Goal: Task Accomplishment & Management: Manage account settings

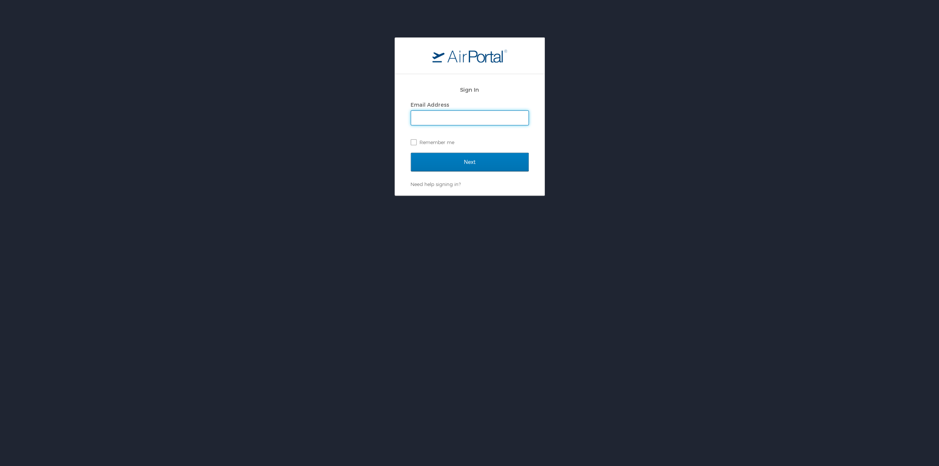
click at [449, 119] on input "Email Address" at bounding box center [469, 118] width 117 height 14
type input "[PERSON_NAME][EMAIL_ADDRESS][PERSON_NAME][DOMAIN_NAME]"
click at [470, 168] on input "Next" at bounding box center [470, 162] width 118 height 19
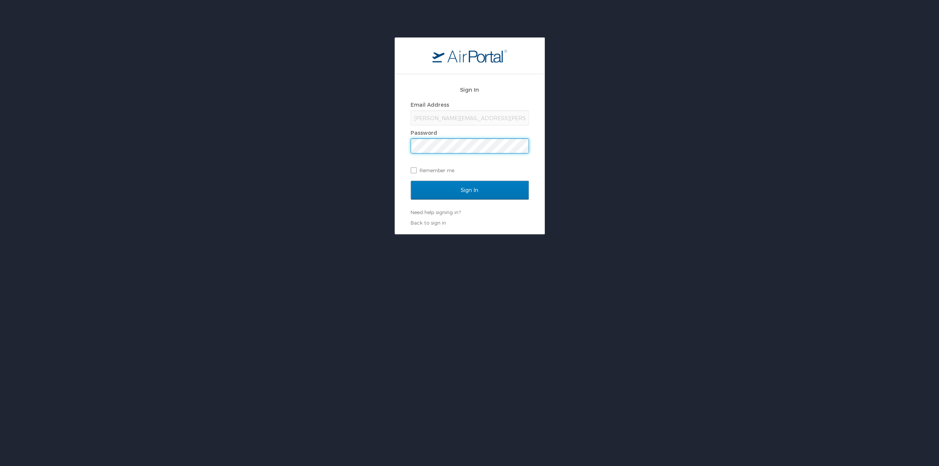
click at [411, 181] on input "Sign In" at bounding box center [470, 190] width 118 height 19
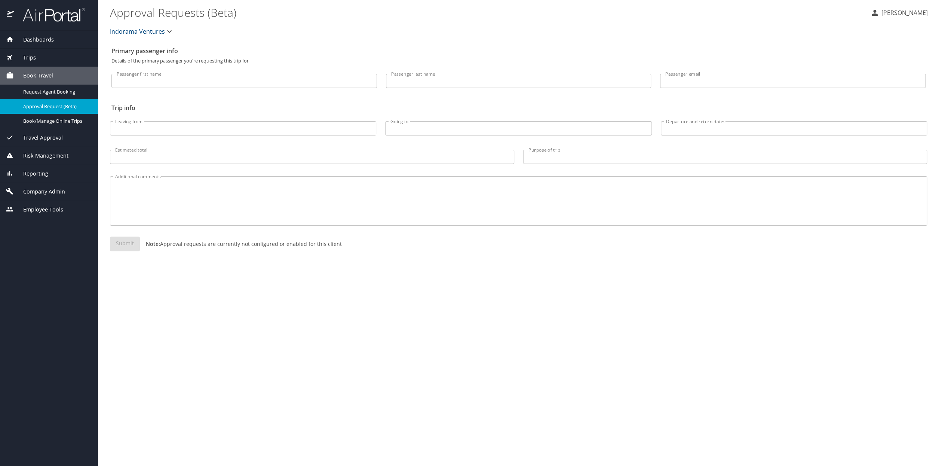
click at [52, 193] on span "Company Admin" at bounding box center [39, 191] width 51 height 8
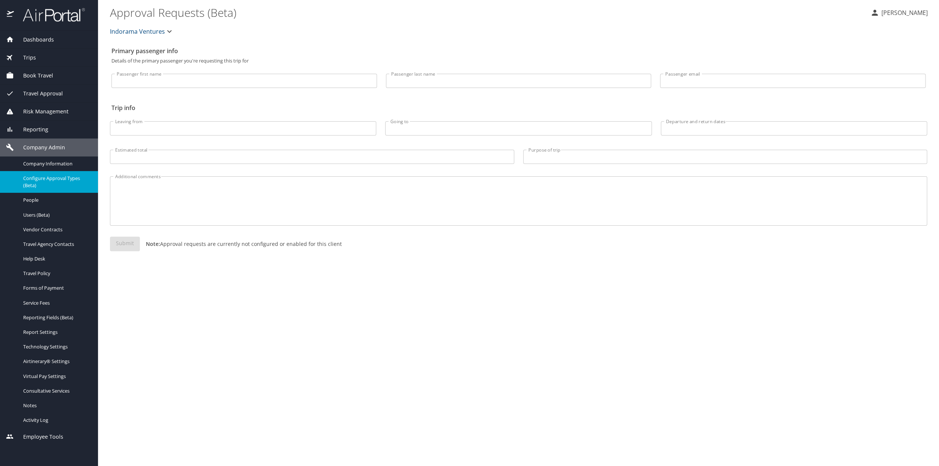
click at [46, 182] on span "Configure Approval Types (Beta)" at bounding box center [56, 182] width 66 height 14
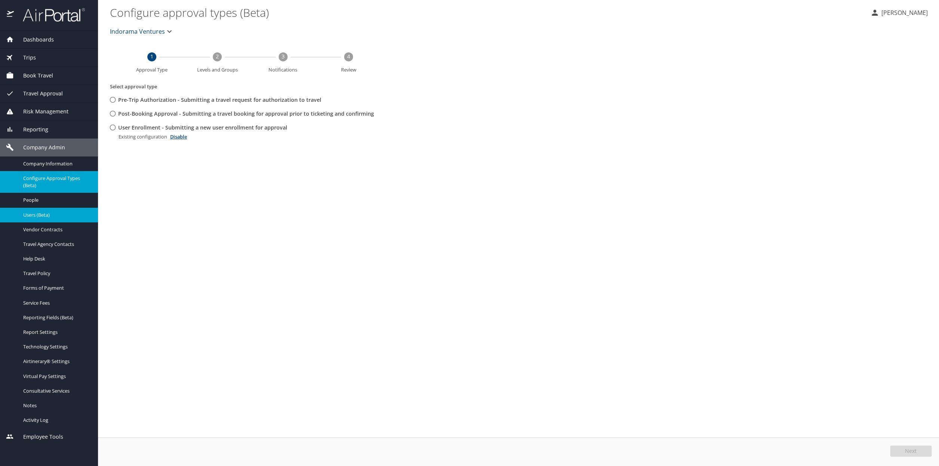
click at [29, 216] on span "Users (Beta)" at bounding box center [56, 214] width 66 height 7
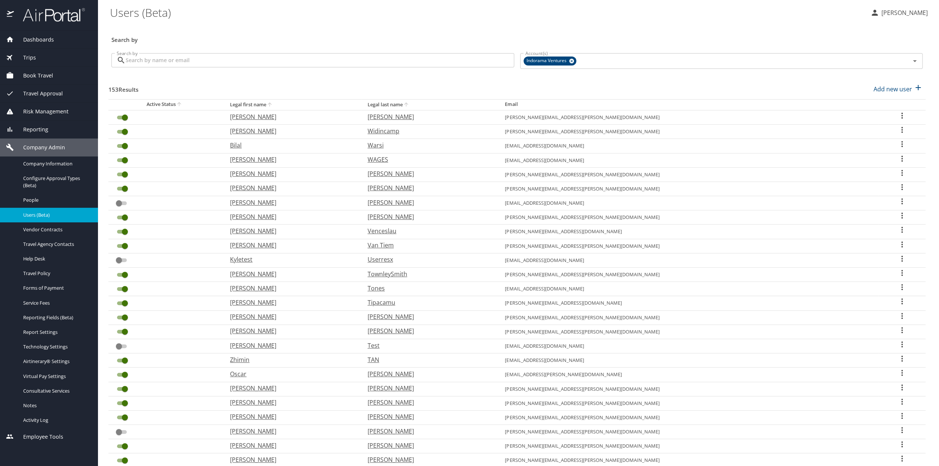
click at [132, 64] on input "Search by" at bounding box center [320, 60] width 389 height 14
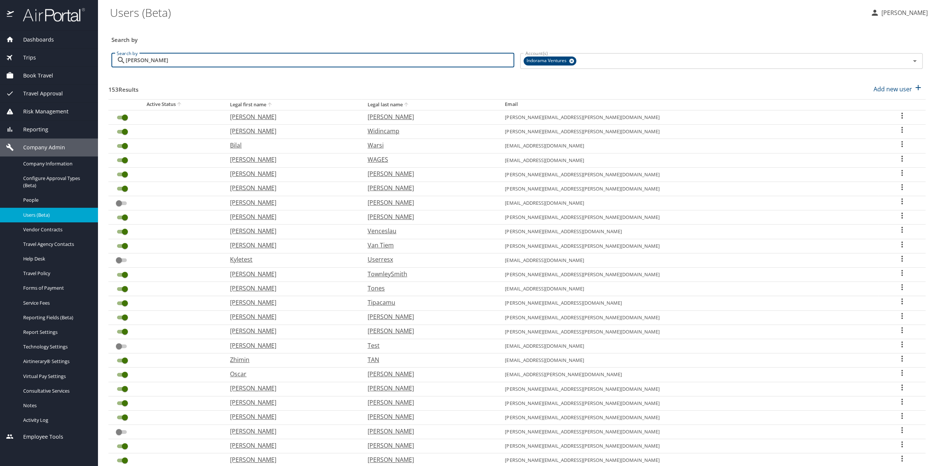
type input "[PERSON_NAME]"
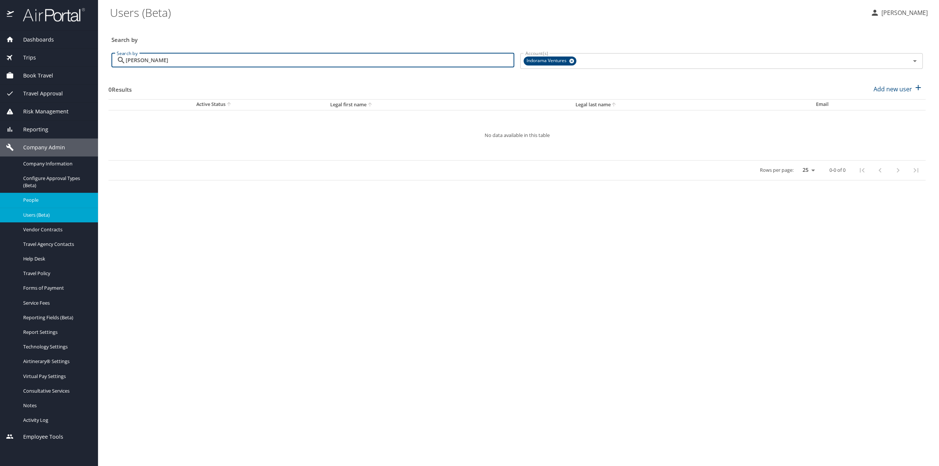
click at [40, 201] on span "People" at bounding box center [56, 199] width 66 height 7
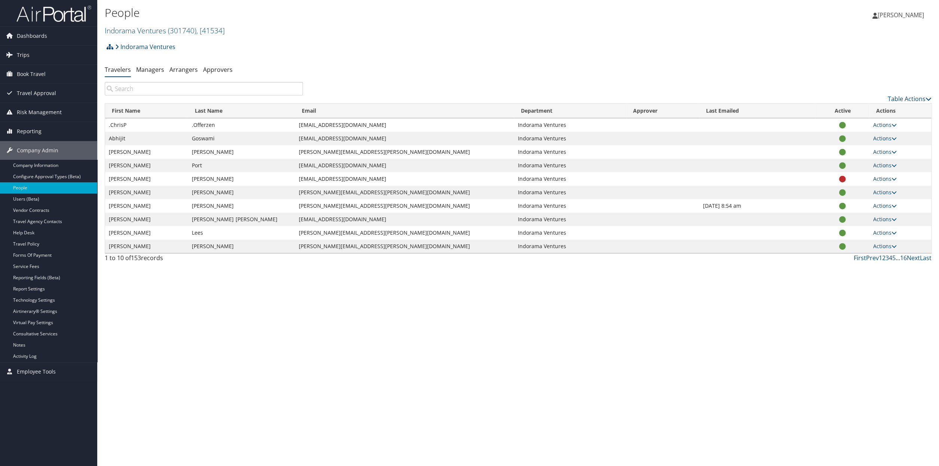
click at [127, 89] on input "search" at bounding box center [204, 88] width 198 height 13
click at [221, 33] on span ", [ 41534 ]" at bounding box center [210, 30] width 28 height 10
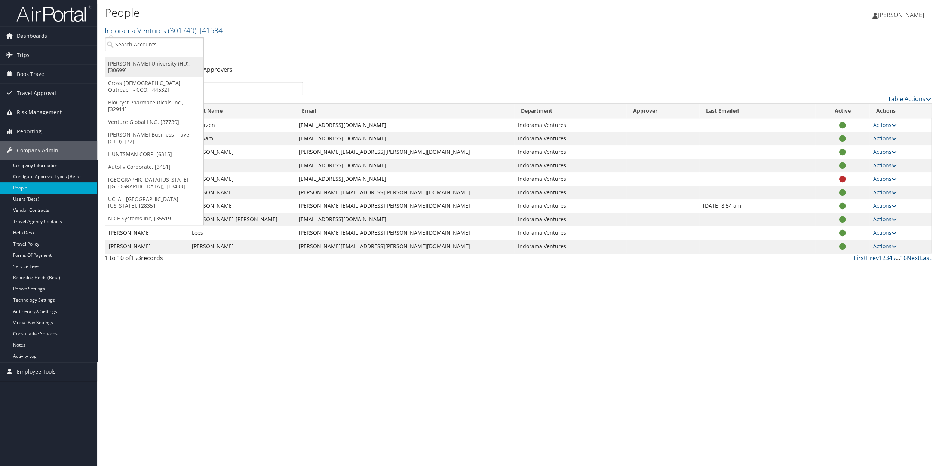
click at [145, 68] on link "Howard University (HU), [30699]" at bounding box center [154, 66] width 98 height 19
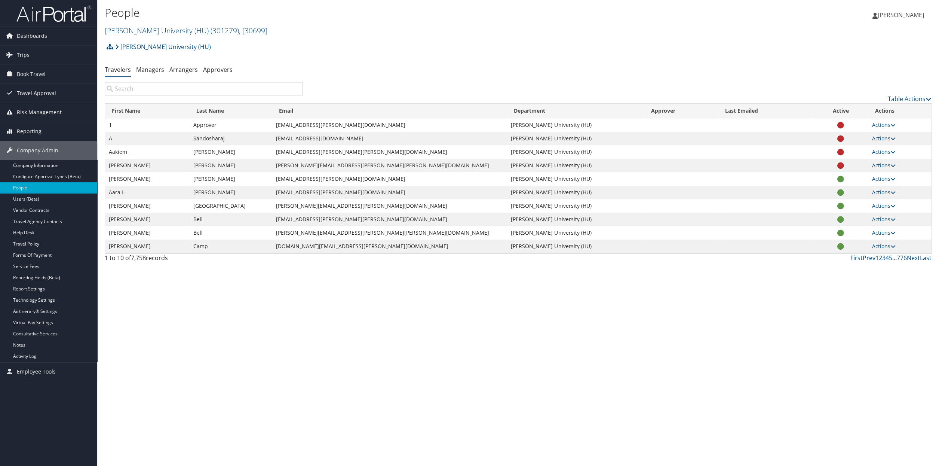
click at [133, 90] on input "search" at bounding box center [204, 88] width 198 height 13
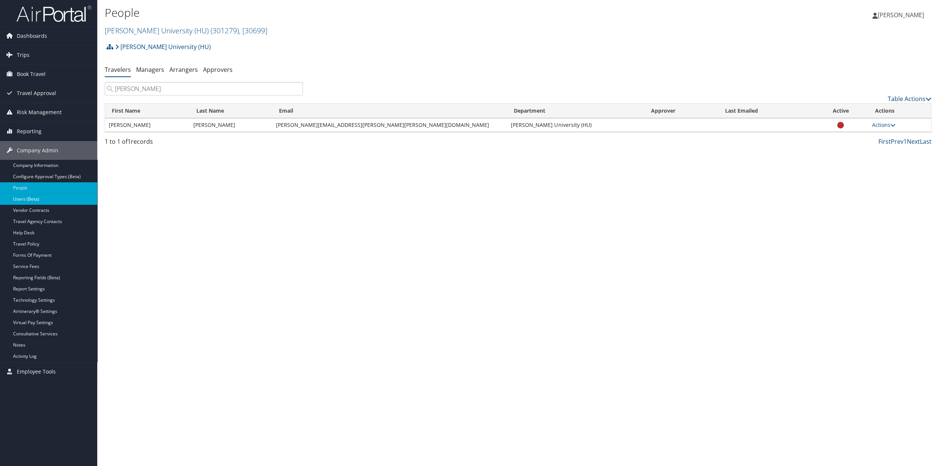
type input "joos"
click at [28, 199] on link "Users (Beta)" at bounding box center [48, 198] width 97 height 11
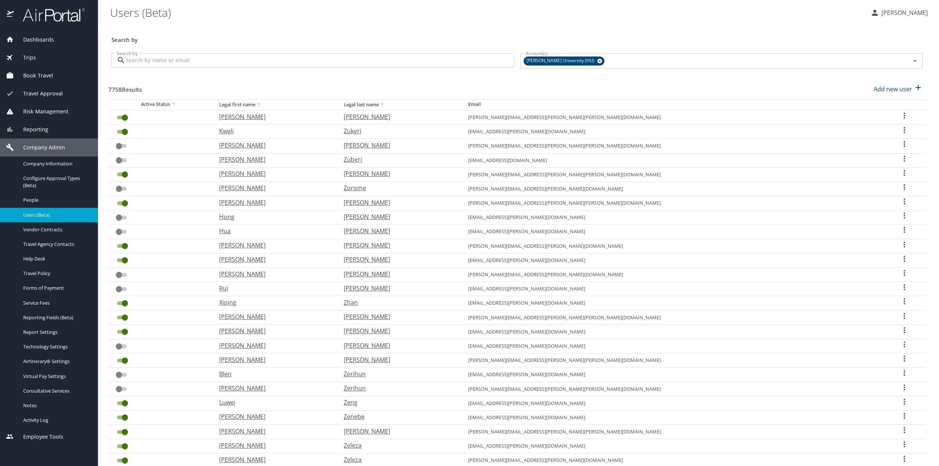
click at [171, 64] on input "Search by" at bounding box center [320, 60] width 389 height 14
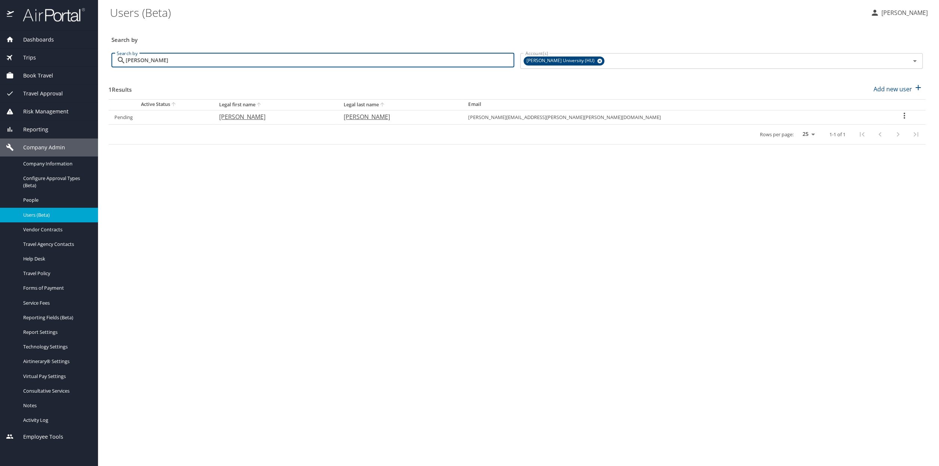
type input "joos"
click at [900, 117] on icon "User Search Table" at bounding box center [904, 115] width 9 height 9
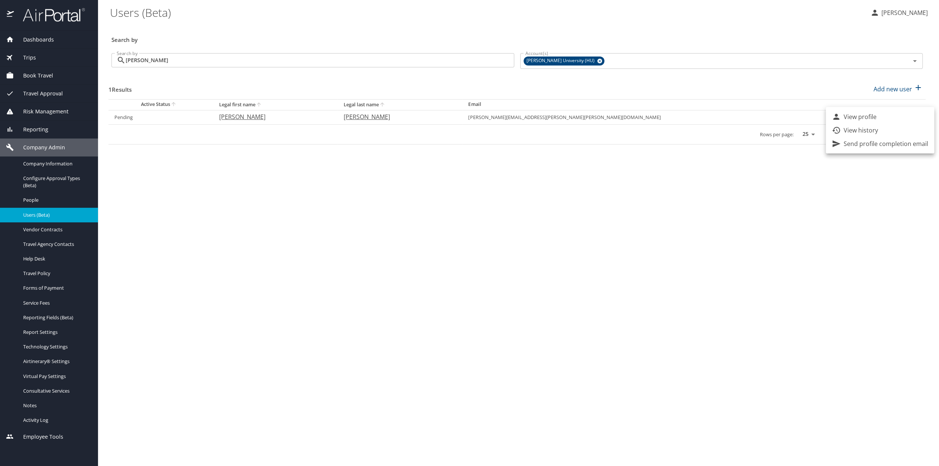
click at [50, 179] on div at bounding box center [469, 233] width 939 height 466
click at [50, 179] on span "Configure Approval Types (Beta)" at bounding box center [56, 182] width 66 height 14
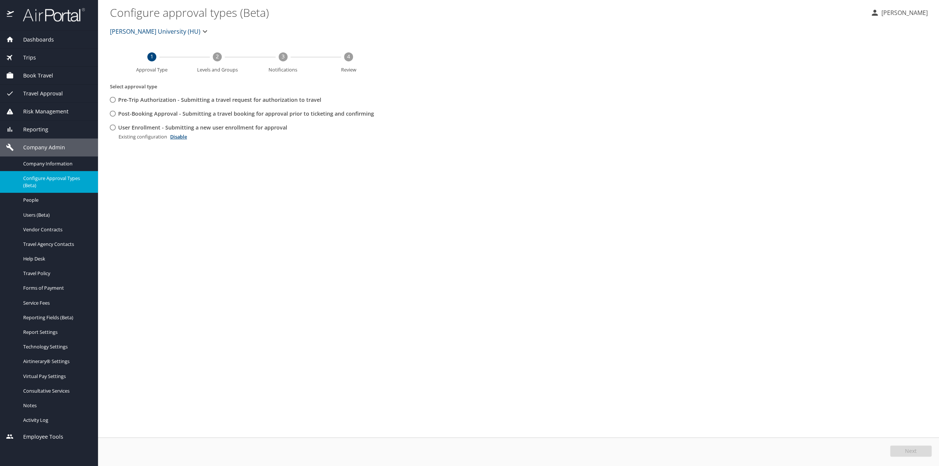
click at [114, 127] on input "User Enrollment - Submitting a new user enrollment for approval" at bounding box center [113, 127] width 14 height 14
radio input "true"
click at [912, 452] on span "Edit" at bounding box center [912, 450] width 10 height 5
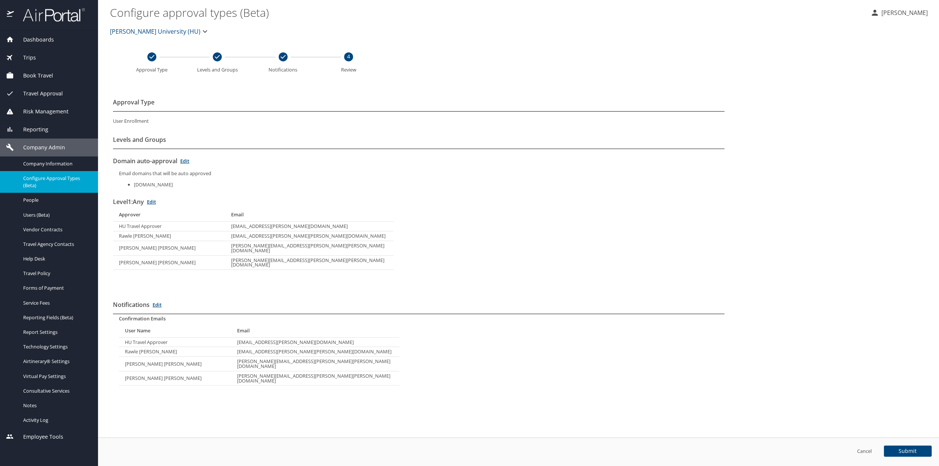
click at [156, 202] on link "Edit" at bounding box center [151, 201] width 9 height 7
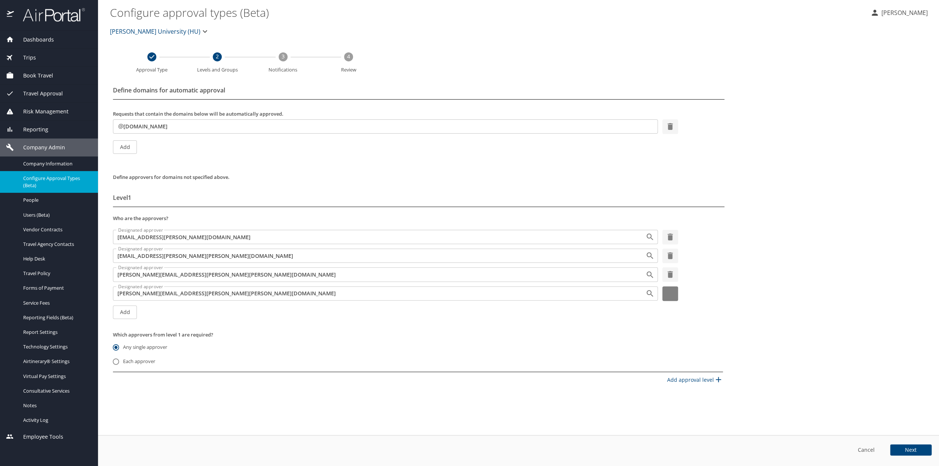
click at [673, 294] on icon "button" at bounding box center [670, 293] width 9 height 9
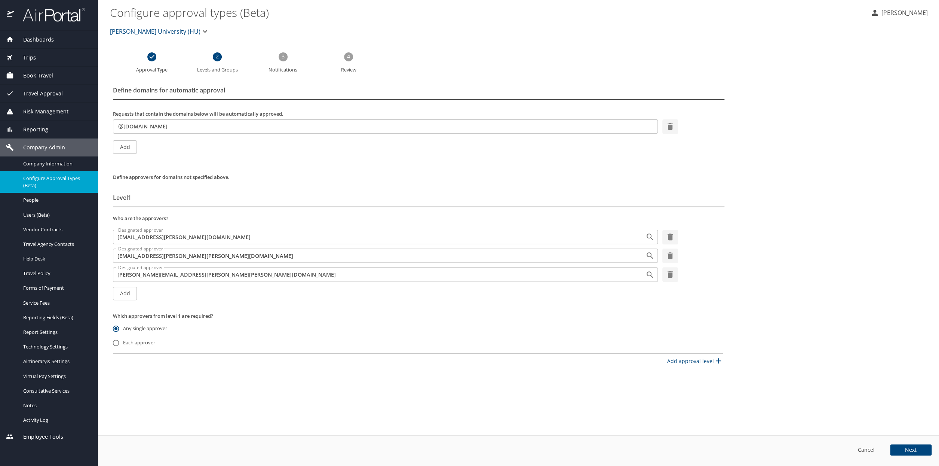
click at [911, 448] on span "Next" at bounding box center [911, 449] width 12 height 5
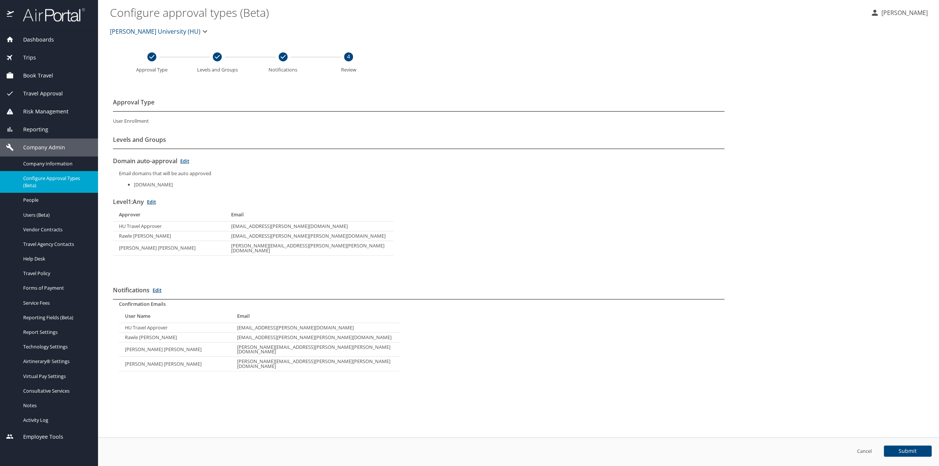
click at [908, 453] on span "Submit" at bounding box center [908, 450] width 18 height 5
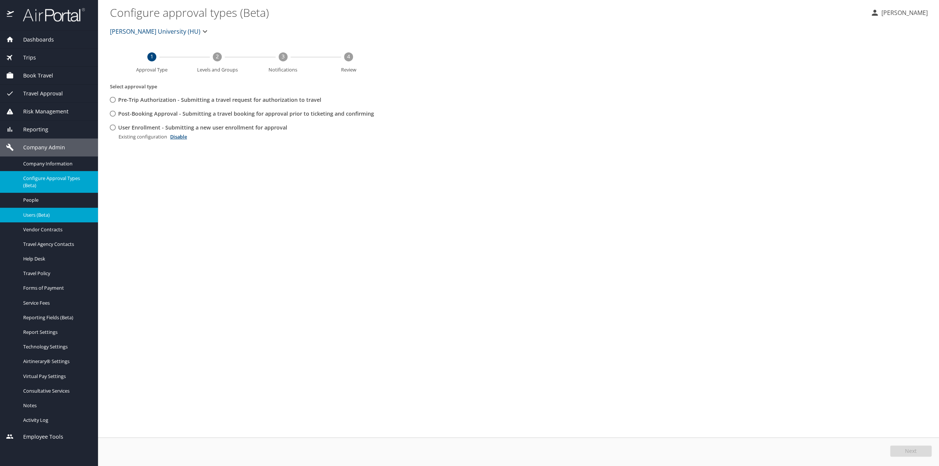
click at [37, 215] on span "Users (Beta)" at bounding box center [56, 214] width 66 height 7
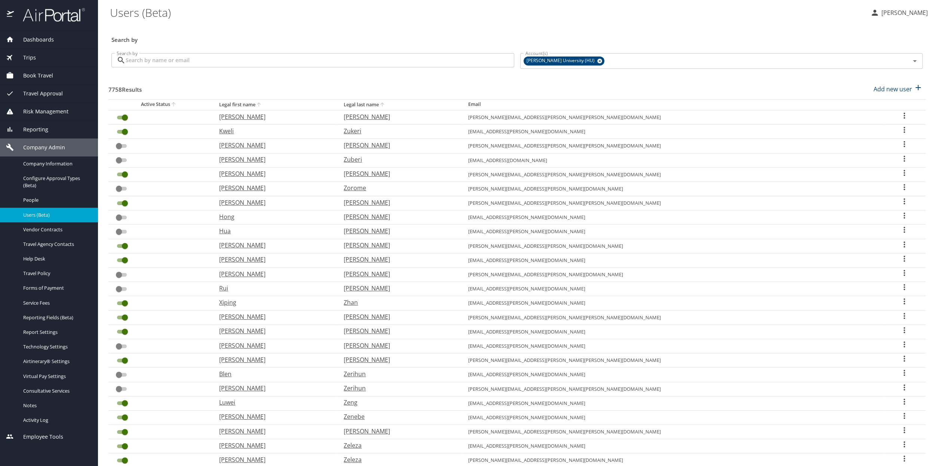
click at [46, 94] on span "Travel Approval" at bounding box center [38, 93] width 49 height 8
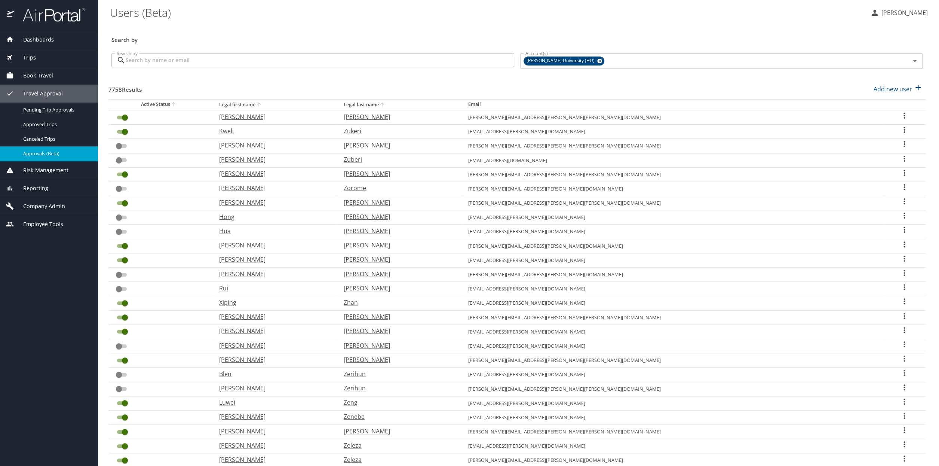
click at [37, 156] on span "Approvals (Beta)" at bounding box center [56, 153] width 66 height 7
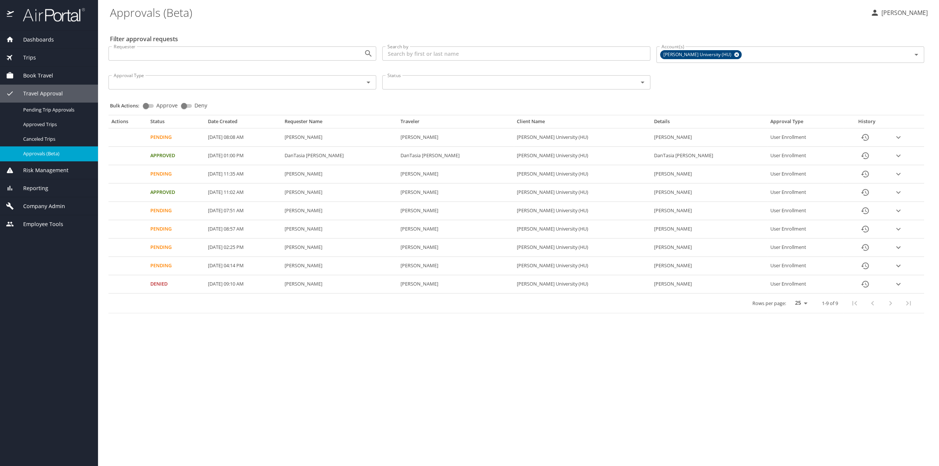
click at [642, 83] on icon "Open" at bounding box center [643, 83] width 4 height 2
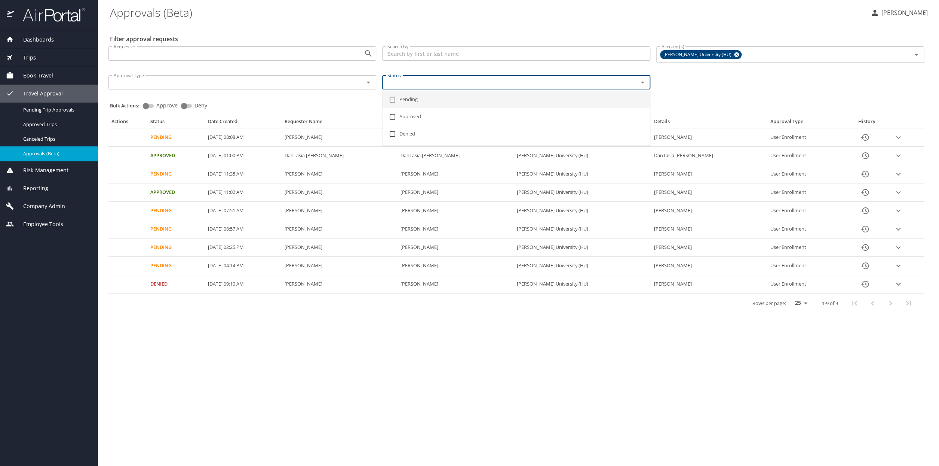
click at [393, 101] on input "checkbox" at bounding box center [392, 99] width 14 height 14
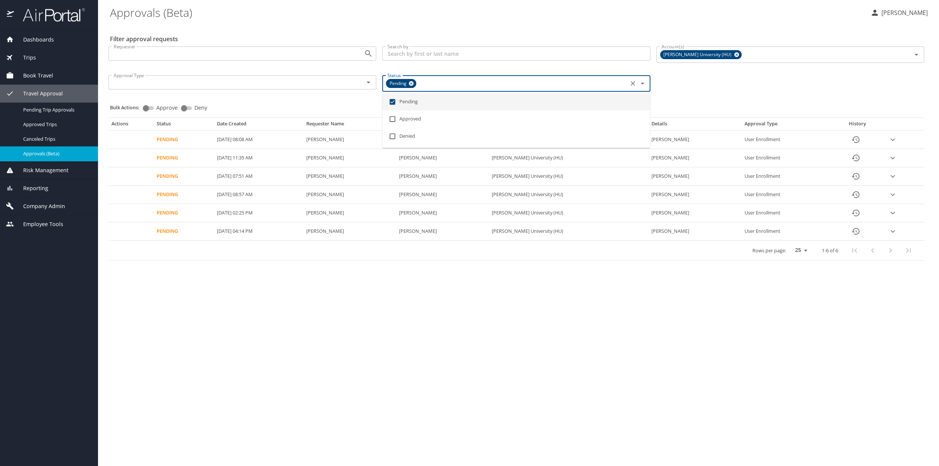
click at [395, 103] on input "checkbox" at bounding box center [392, 102] width 14 height 14
checkbox input "false"
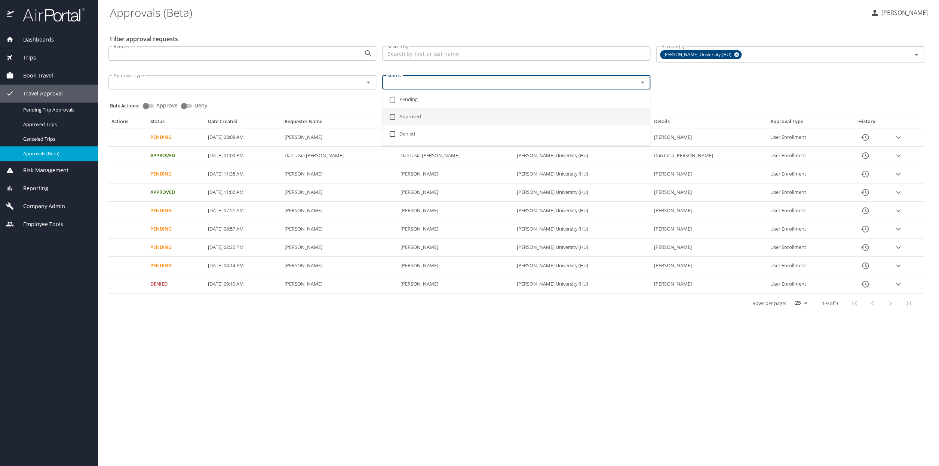
click at [394, 117] on input "checkbox" at bounding box center [392, 117] width 14 height 14
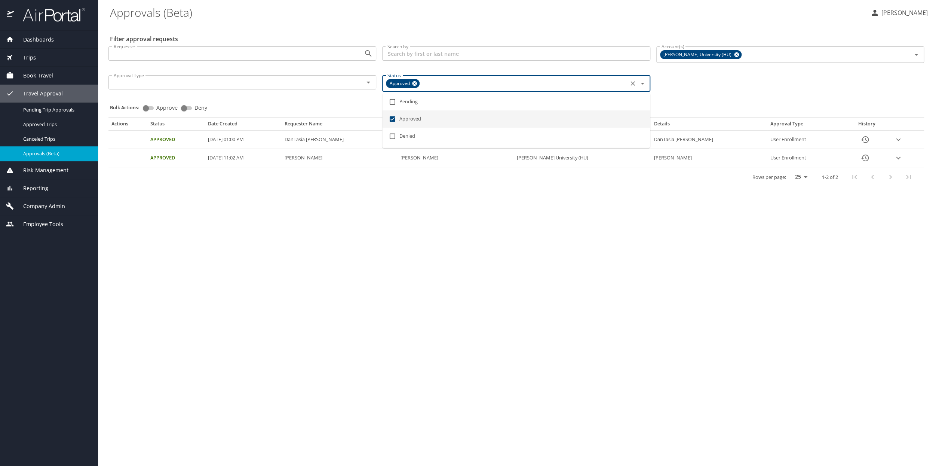
click at [394, 117] on input "checkbox" at bounding box center [392, 119] width 14 height 14
checkbox input "false"
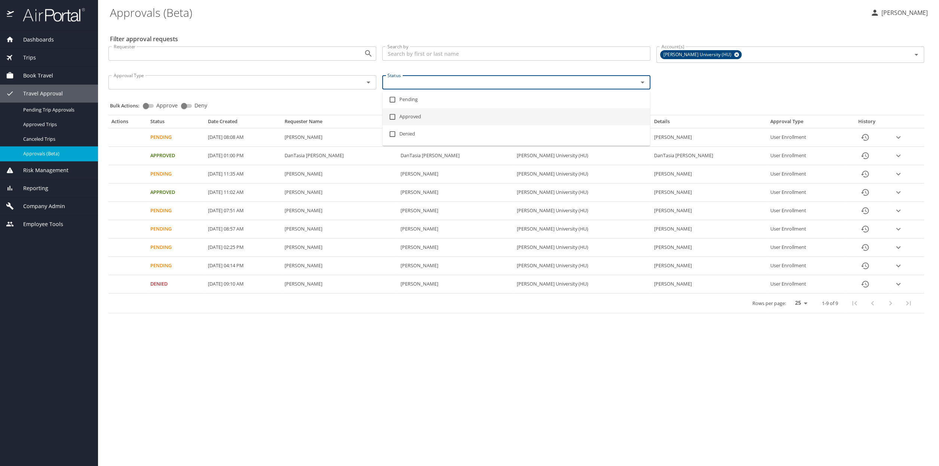
click at [703, 91] on div "Requester Requester Search by Search by Account(s) Howard University (HU) Accou…" at bounding box center [517, 67] width 822 height 54
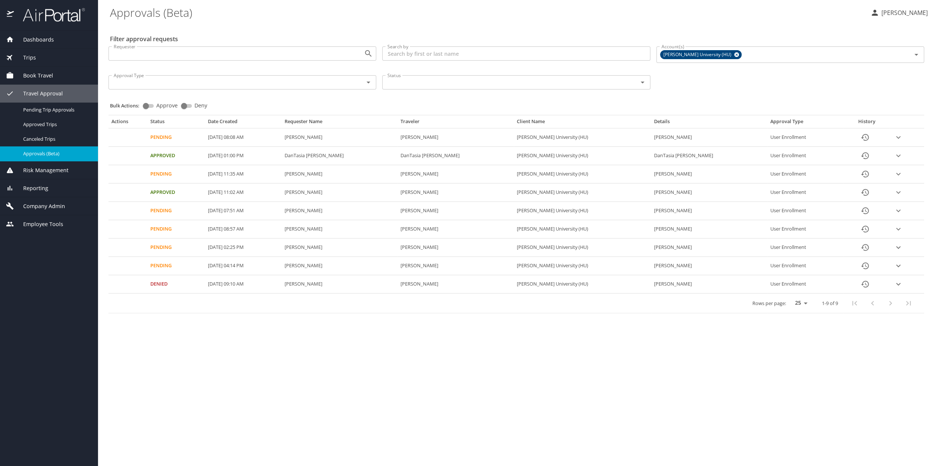
click at [42, 205] on span "Company Admin" at bounding box center [39, 206] width 51 height 8
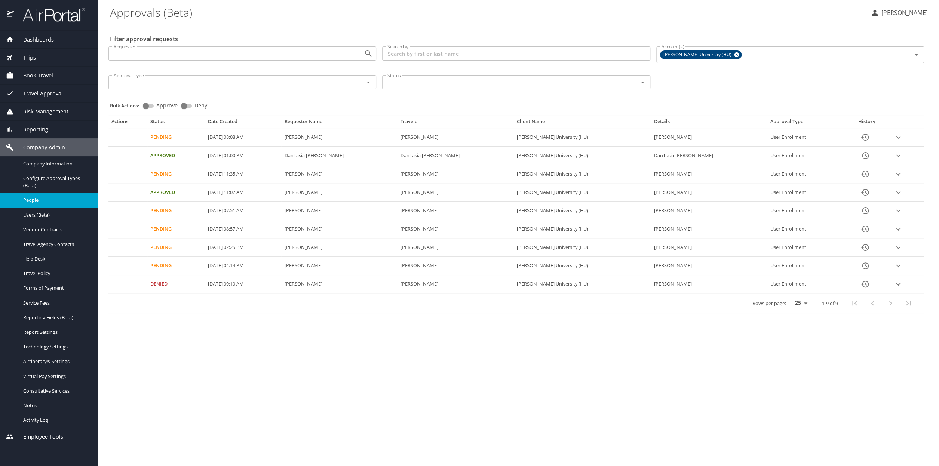
click at [36, 199] on span "People" at bounding box center [56, 199] width 66 height 7
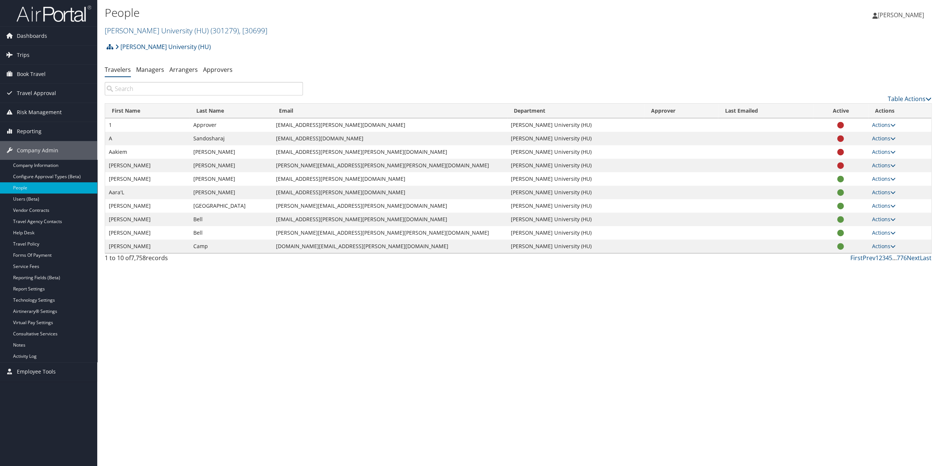
click at [144, 88] on input "search" at bounding box center [204, 88] width 198 height 13
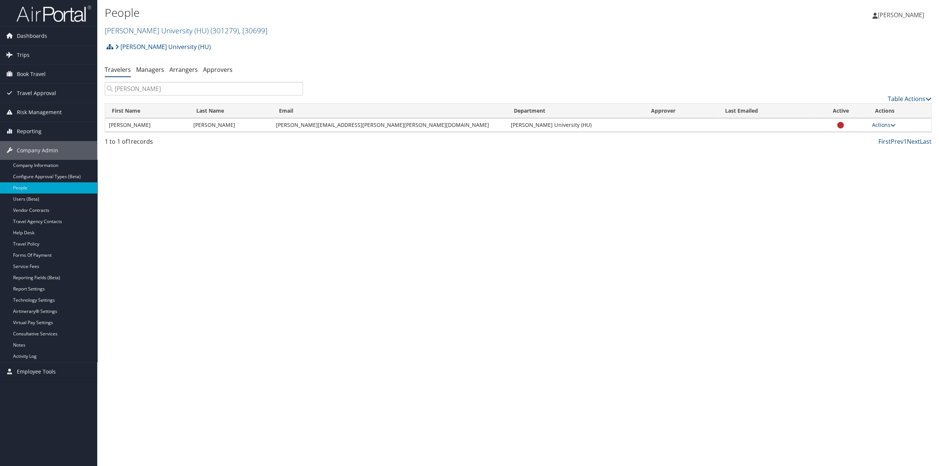
type input "joos"
click at [881, 126] on link "Actions" at bounding box center [885, 124] width 24 height 7
click at [909, 98] on link "Table Actions" at bounding box center [910, 99] width 44 height 8
click at [813, 80] on div at bounding box center [469, 233] width 939 height 466
click at [877, 125] on link "Actions" at bounding box center [885, 124] width 24 height 7
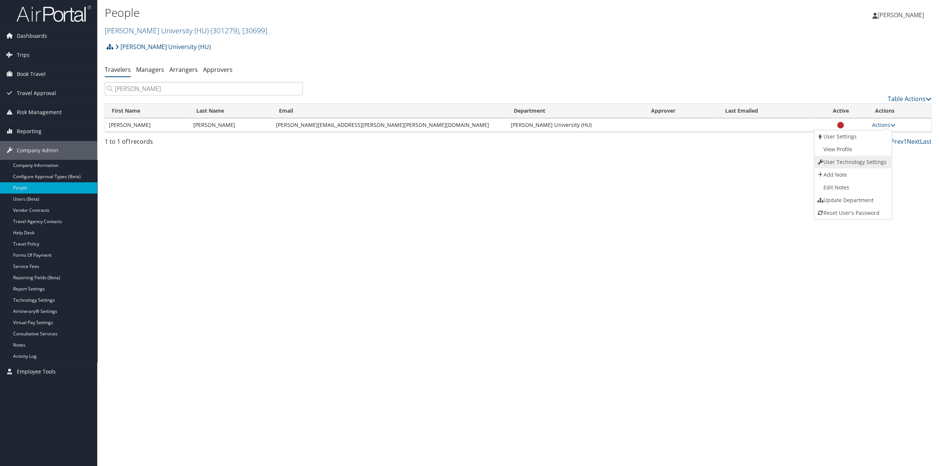
click at [838, 162] on link "User Technology Settings" at bounding box center [853, 162] width 76 height 13
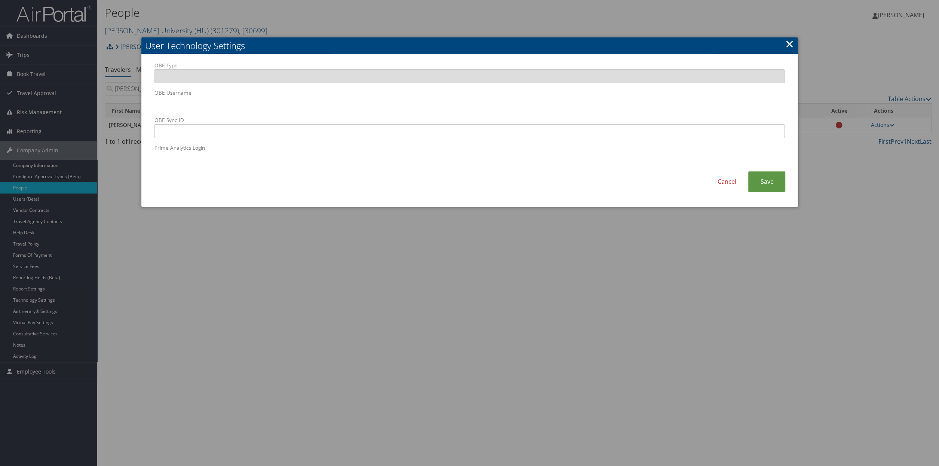
click at [791, 45] on link "×" at bounding box center [789, 43] width 9 height 15
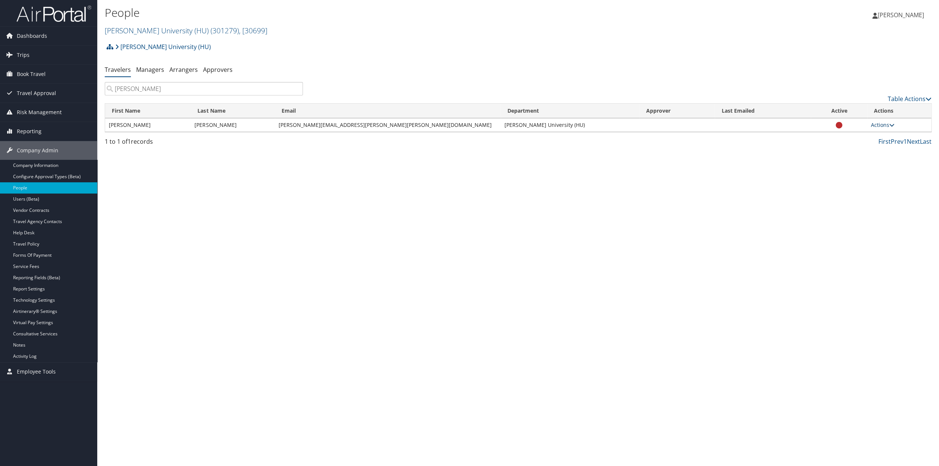
click at [871, 127] on link "Actions" at bounding box center [883, 124] width 24 height 7
click at [829, 149] on link "View Profile" at bounding box center [848, 149] width 76 height 13
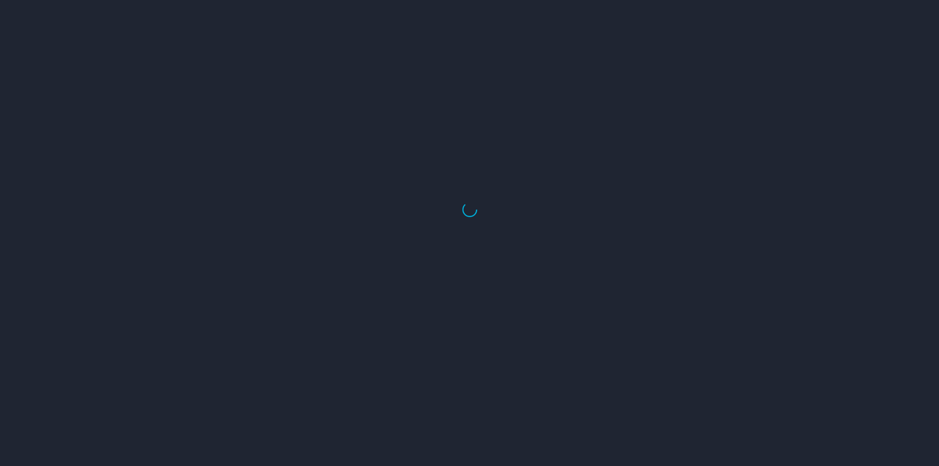
select select "US"
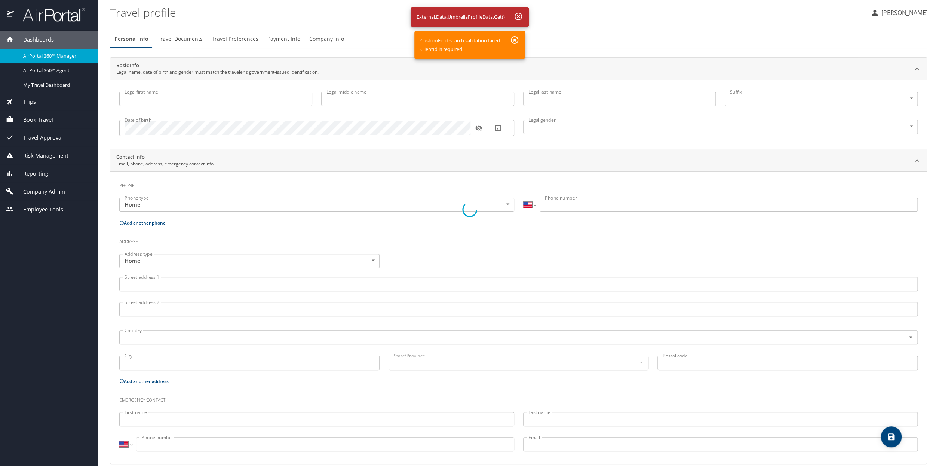
click at [519, 16] on div at bounding box center [469, 210] width 939 height 513
click at [518, 15] on div at bounding box center [469, 210] width 939 height 513
click at [514, 38] on div at bounding box center [469, 210] width 939 height 513
click at [34, 192] on div at bounding box center [469, 210] width 939 height 513
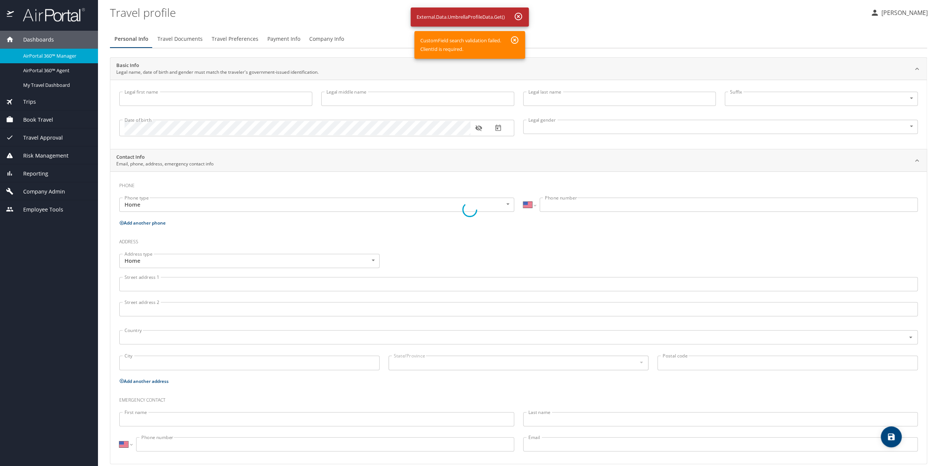
click at [34, 192] on div at bounding box center [469, 210] width 939 height 513
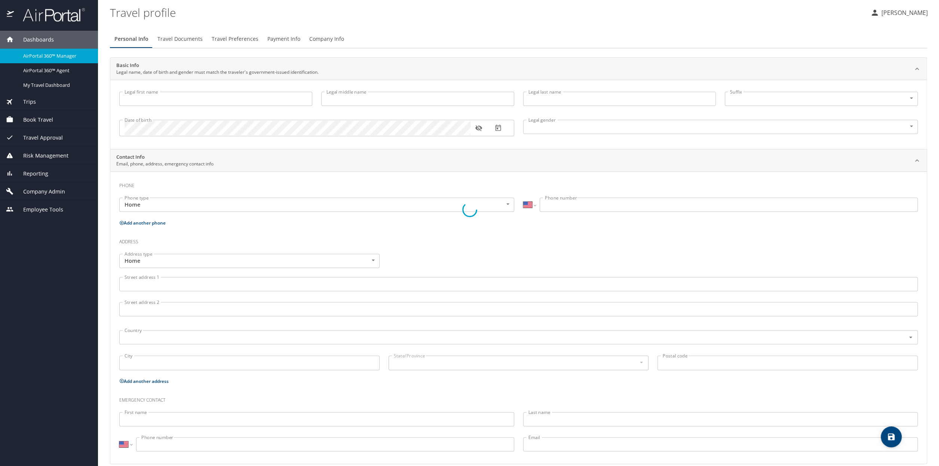
click at [40, 192] on div at bounding box center [469, 210] width 939 height 513
click at [43, 190] on div at bounding box center [469, 210] width 939 height 513
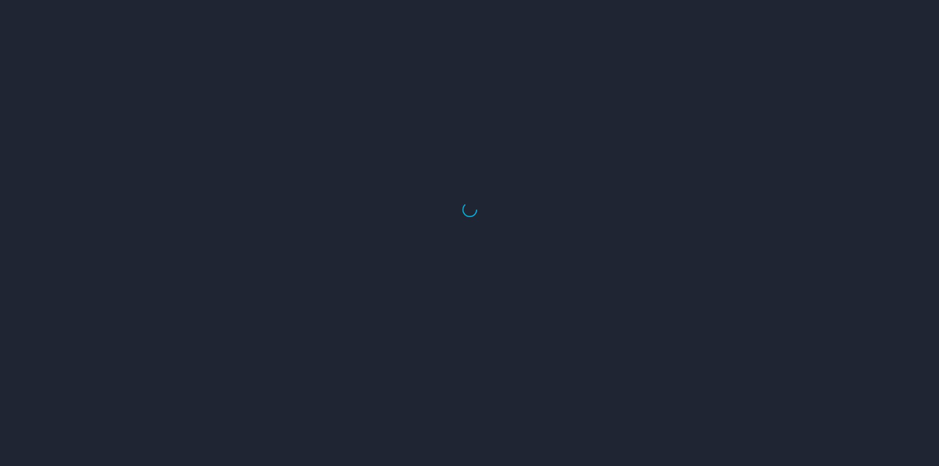
select select "US"
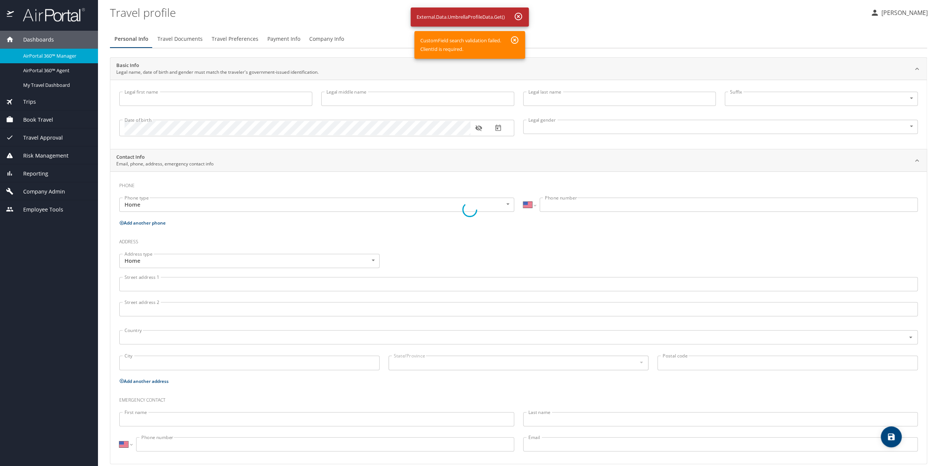
click at [515, 42] on div at bounding box center [469, 210] width 939 height 513
click at [34, 212] on div at bounding box center [469, 210] width 939 height 513
click at [36, 184] on div at bounding box center [469, 210] width 939 height 513
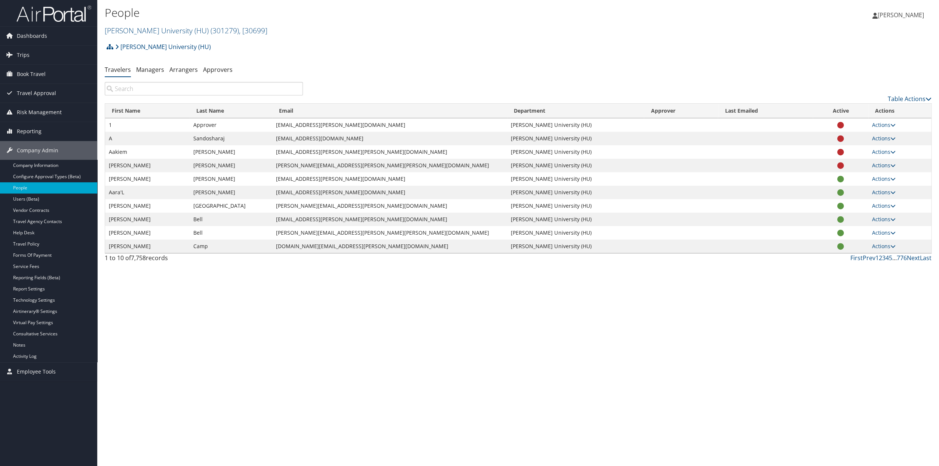
click at [131, 91] on input "search" at bounding box center [204, 88] width 198 height 13
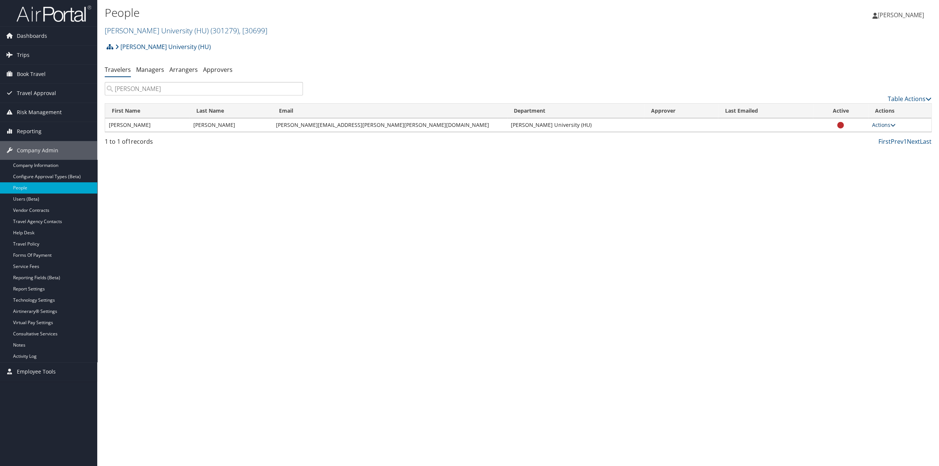
type input "[PERSON_NAME]"
click at [891, 126] on icon at bounding box center [893, 124] width 5 height 5
click at [853, 163] on link "User Technology Settings" at bounding box center [853, 162] width 76 height 13
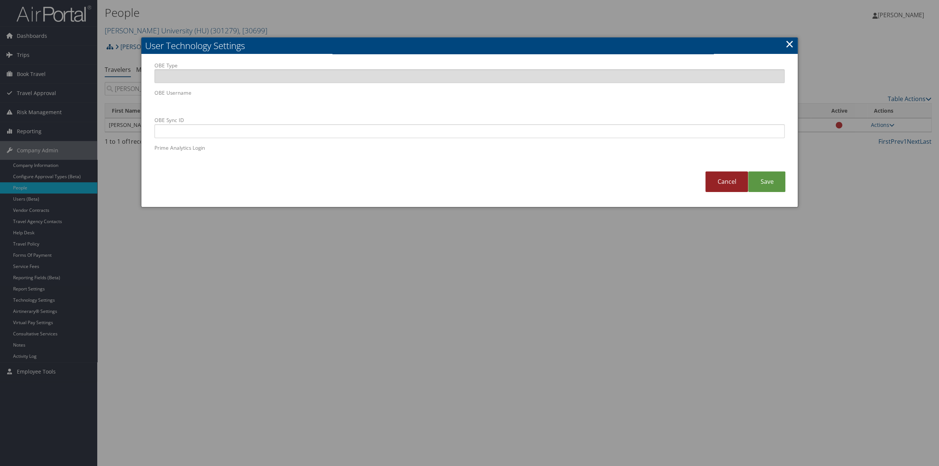
click at [724, 189] on link "Cancel" at bounding box center [727, 181] width 43 height 21
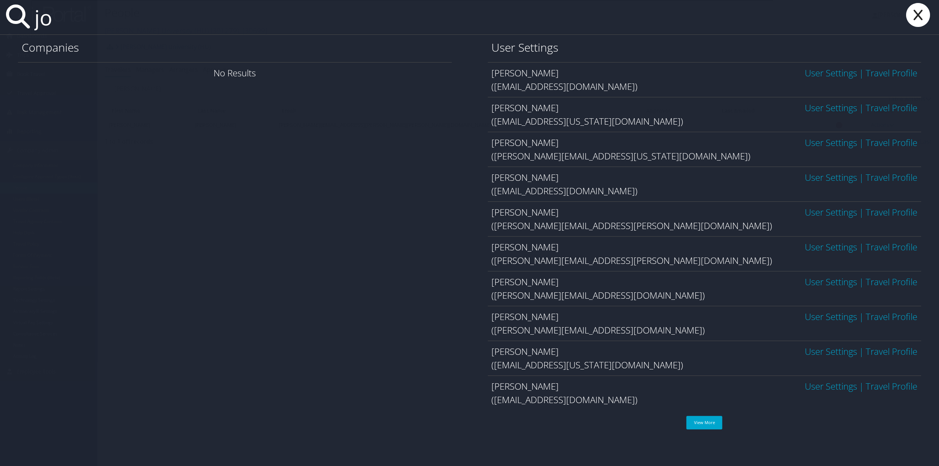
type input "j"
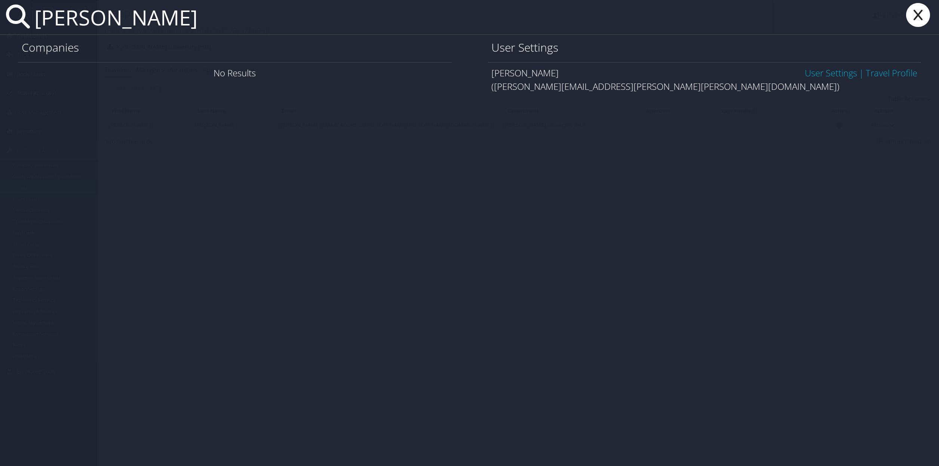
type input "[PERSON_NAME]"
click at [882, 75] on link "Travel Profile" at bounding box center [892, 73] width 52 height 12
click at [816, 77] on link "User Settings" at bounding box center [831, 73] width 52 height 12
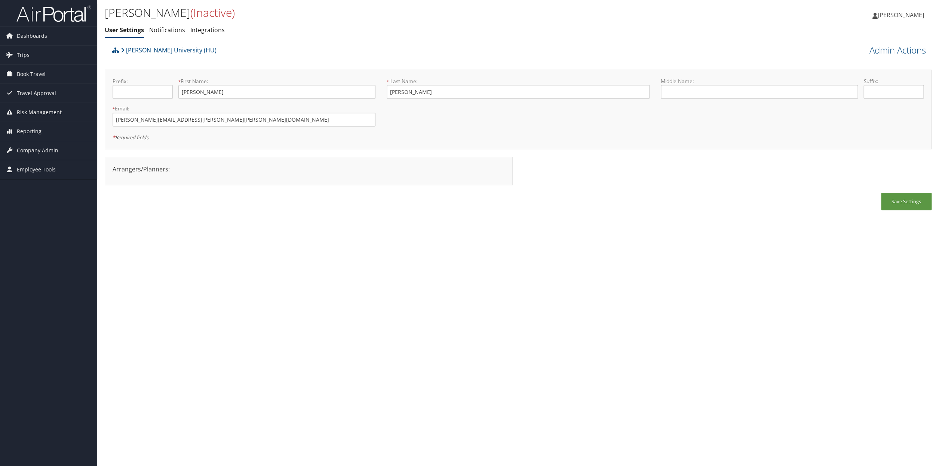
click at [190, 12] on span "(Inactive)" at bounding box center [212, 12] width 45 height 15
click at [891, 54] on link "Admin Actions" at bounding box center [898, 50] width 56 height 13
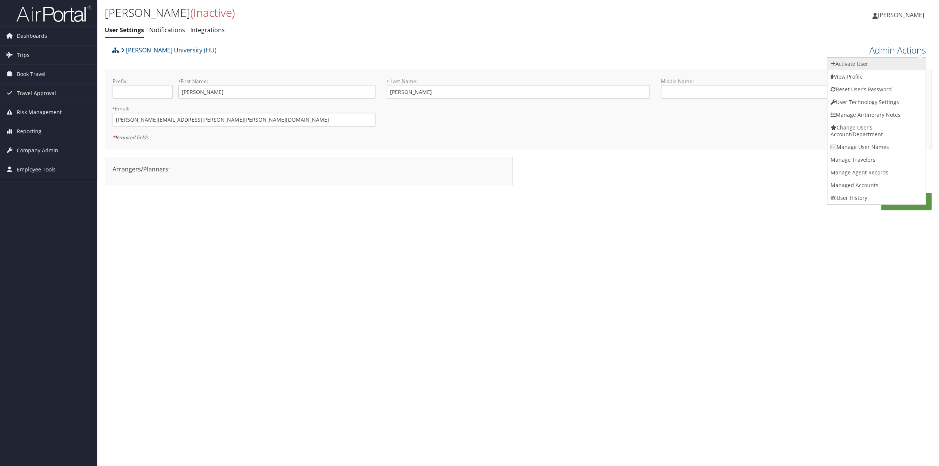
click at [846, 66] on link "Activate User" at bounding box center [877, 64] width 98 height 13
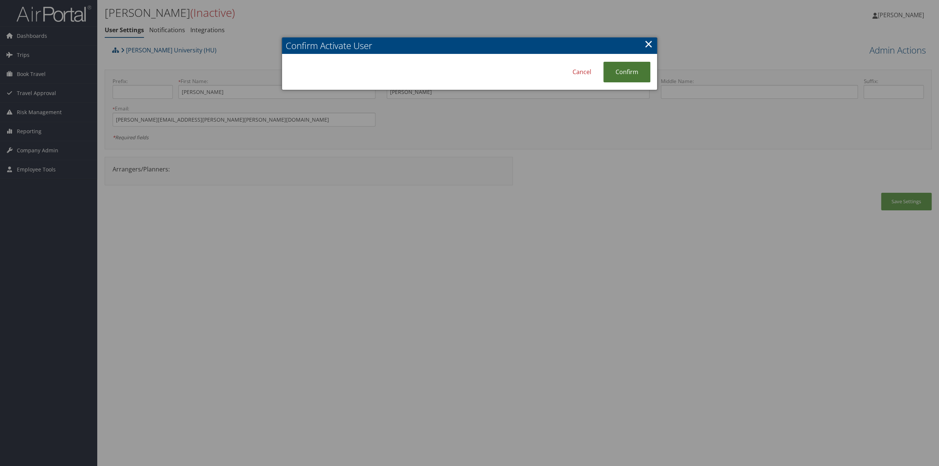
click at [630, 72] on link "Confirm" at bounding box center [626, 72] width 47 height 21
click at [592, 79] on link "Cancel" at bounding box center [597, 72] width 43 height 21
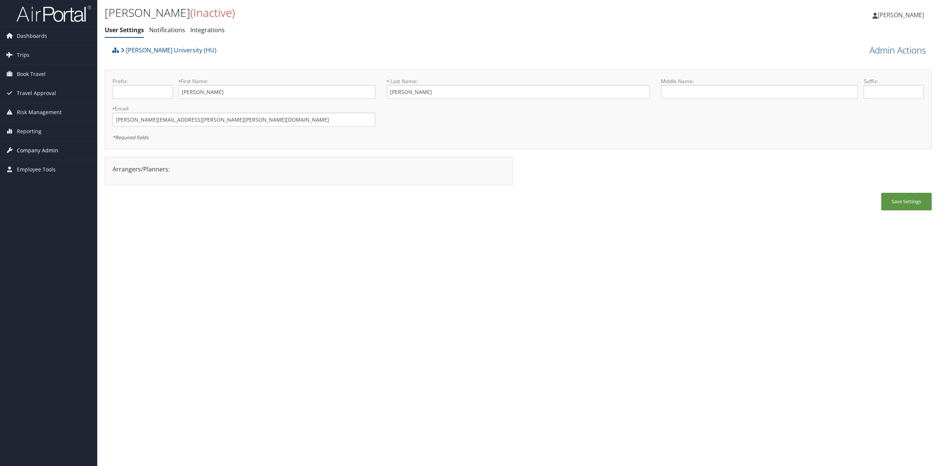
click at [35, 149] on span "Company Admin" at bounding box center [38, 150] width 42 height 19
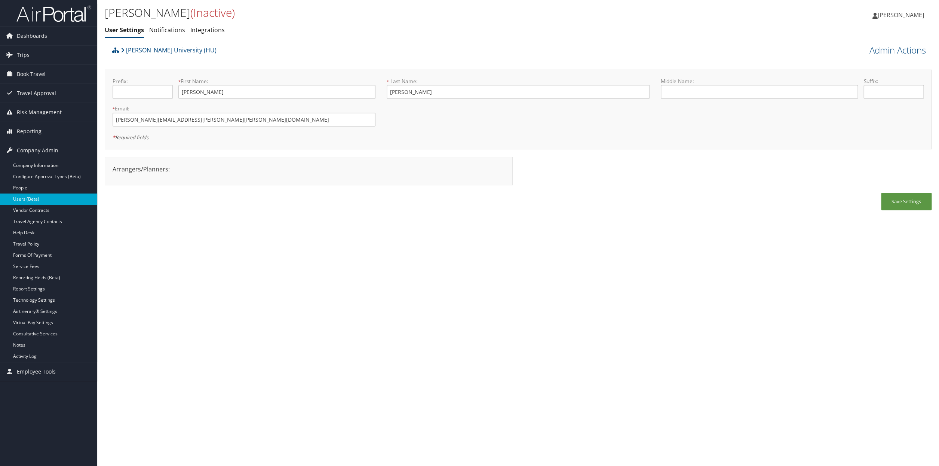
click at [34, 202] on link "Users (Beta)" at bounding box center [48, 198] width 97 height 11
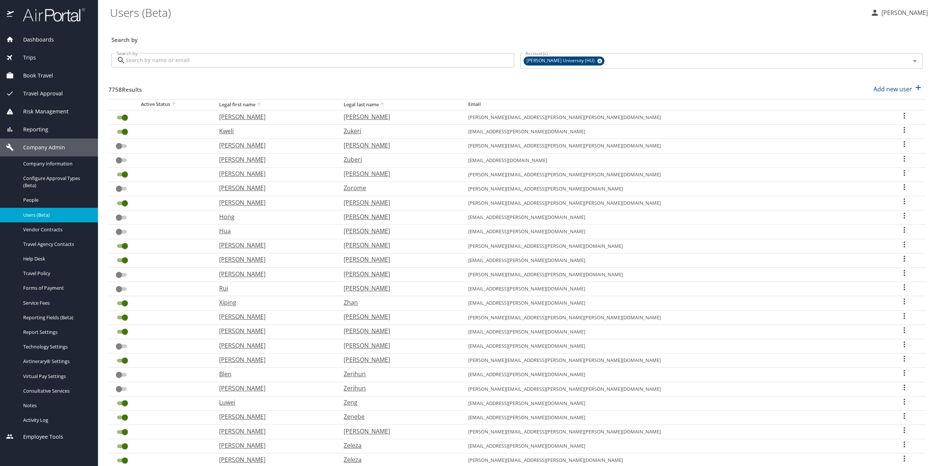
click at [157, 61] on input "Search by" at bounding box center [320, 60] width 389 height 14
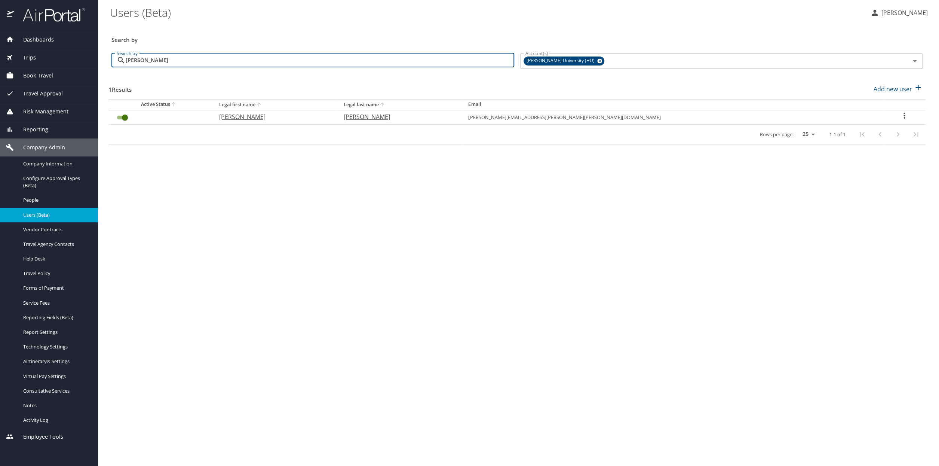
type input "[PERSON_NAME]"
click at [904, 116] on icon "User Search Table" at bounding box center [904, 116] width 1 height 6
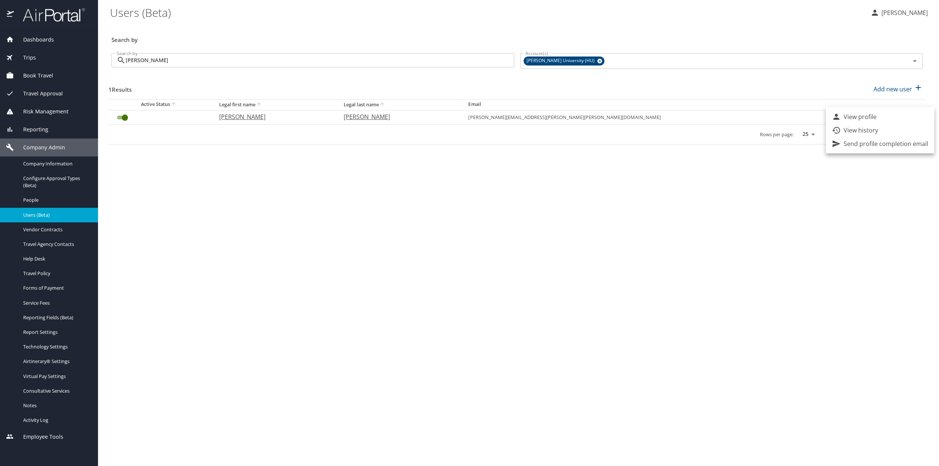
click at [856, 143] on p "Send profile completion email" at bounding box center [886, 143] width 85 height 9
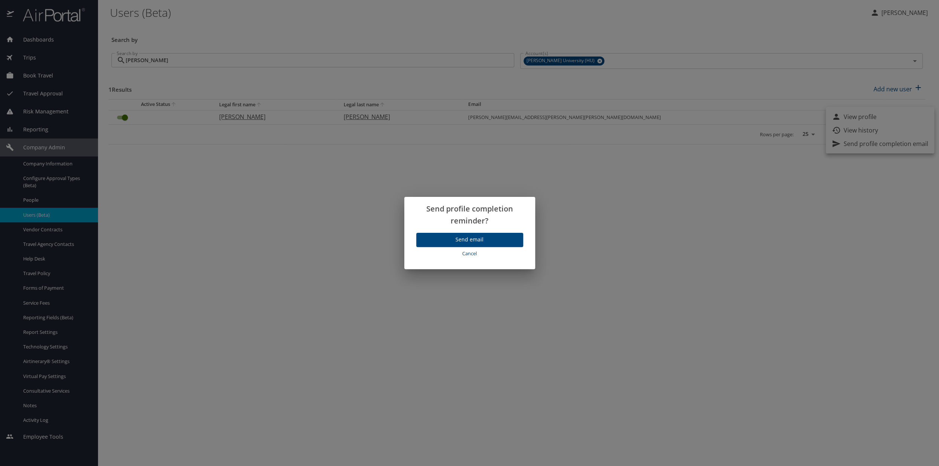
click at [474, 241] on span "Send email" at bounding box center [469, 239] width 95 height 9
